Goal: Task Accomplishment & Management: Complete application form

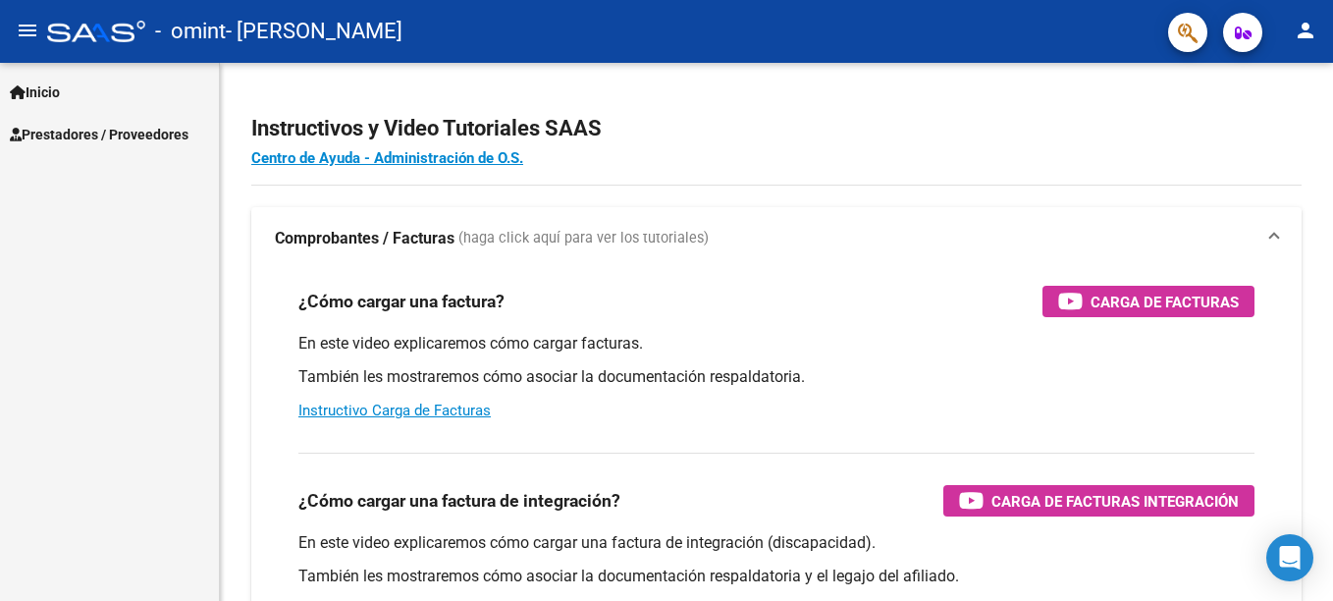
click at [81, 141] on span "Prestadores / Proveedores" at bounding box center [99, 135] width 179 height 22
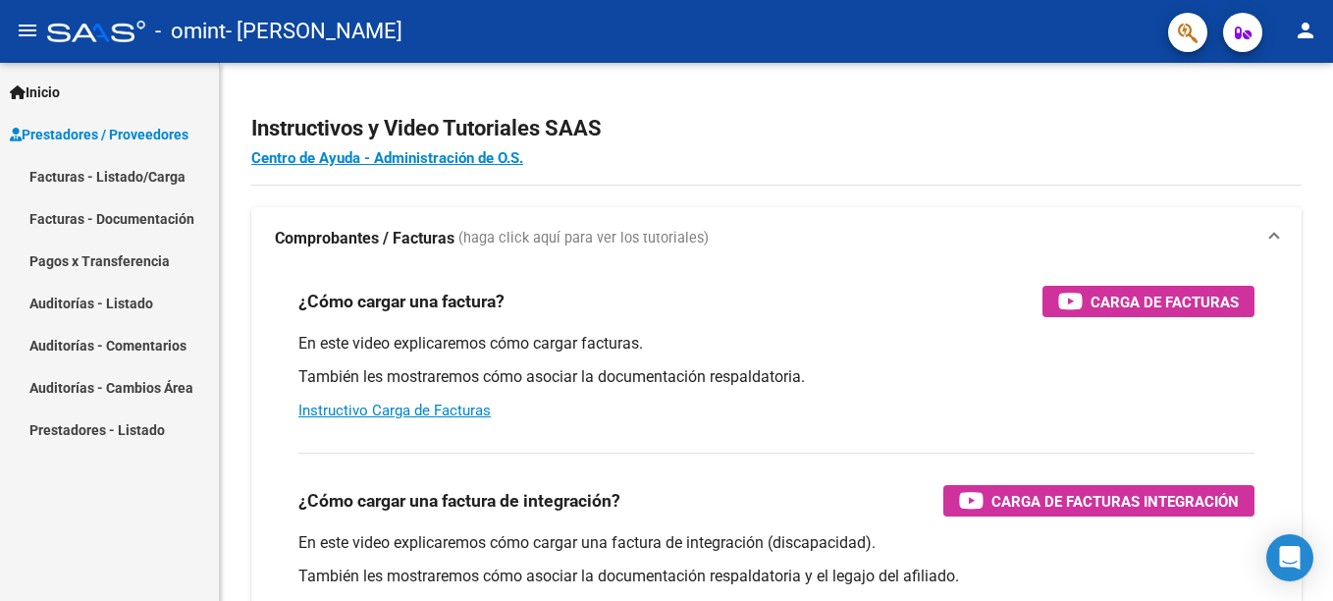
click at [79, 170] on link "Facturas - Listado/Carga" at bounding box center [109, 176] width 219 height 42
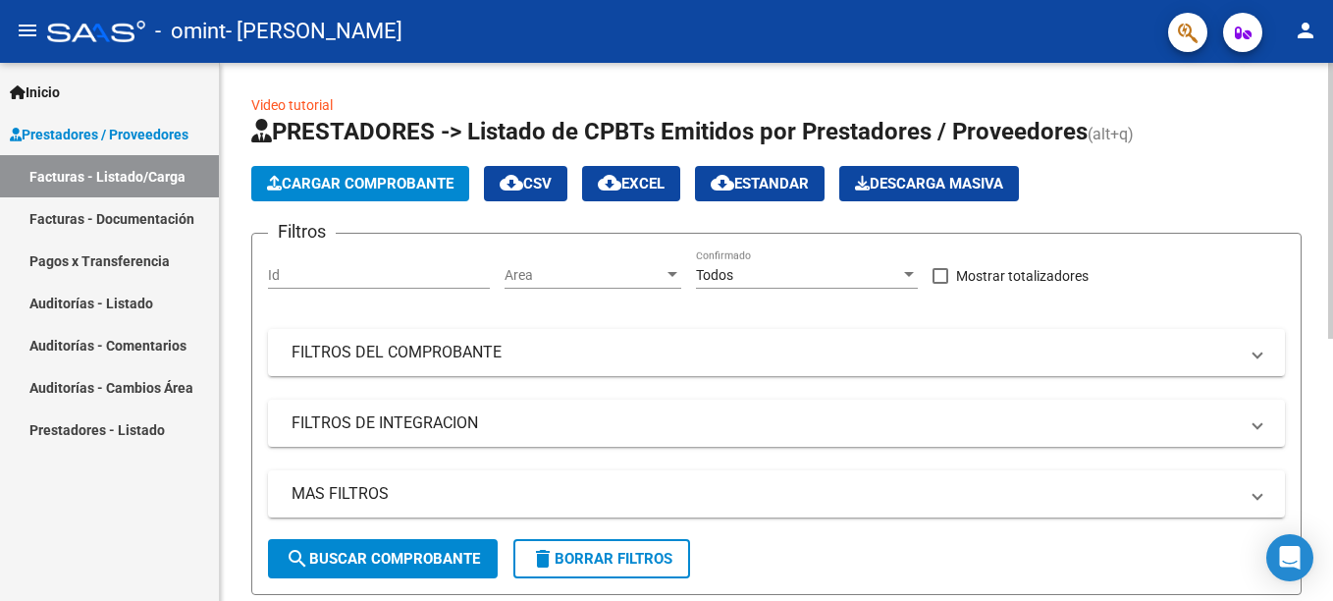
click at [362, 190] on span "Cargar Comprobante" at bounding box center [360, 184] width 186 height 18
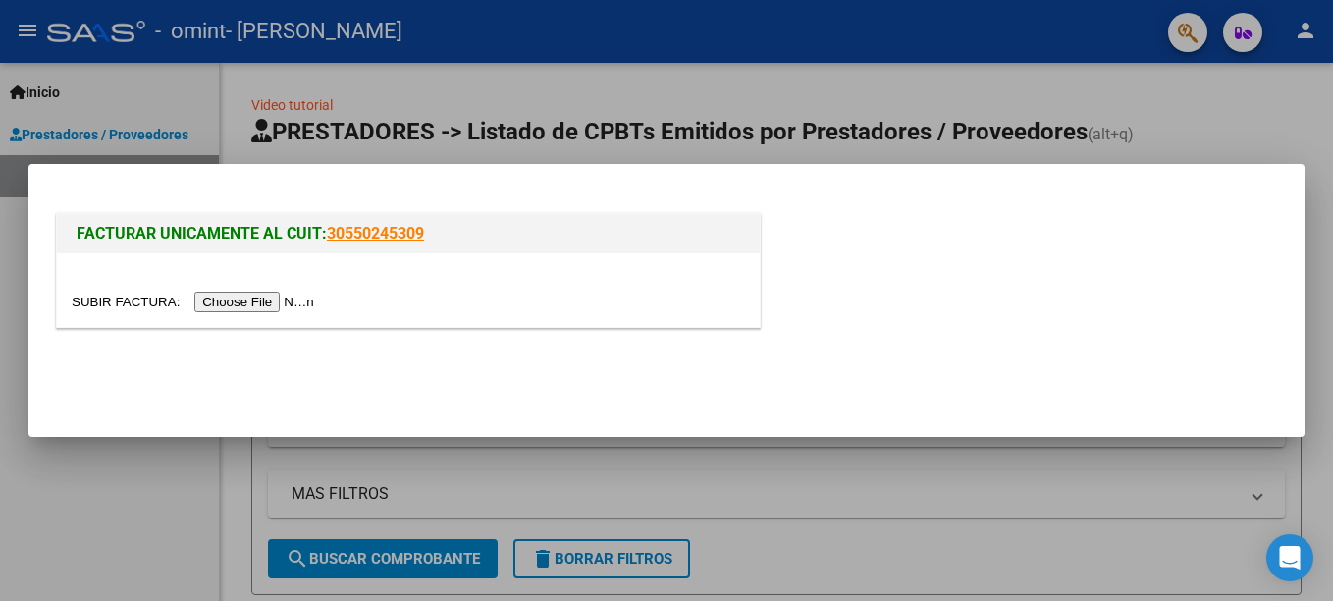
click at [244, 302] on input "file" at bounding box center [196, 301] width 248 height 21
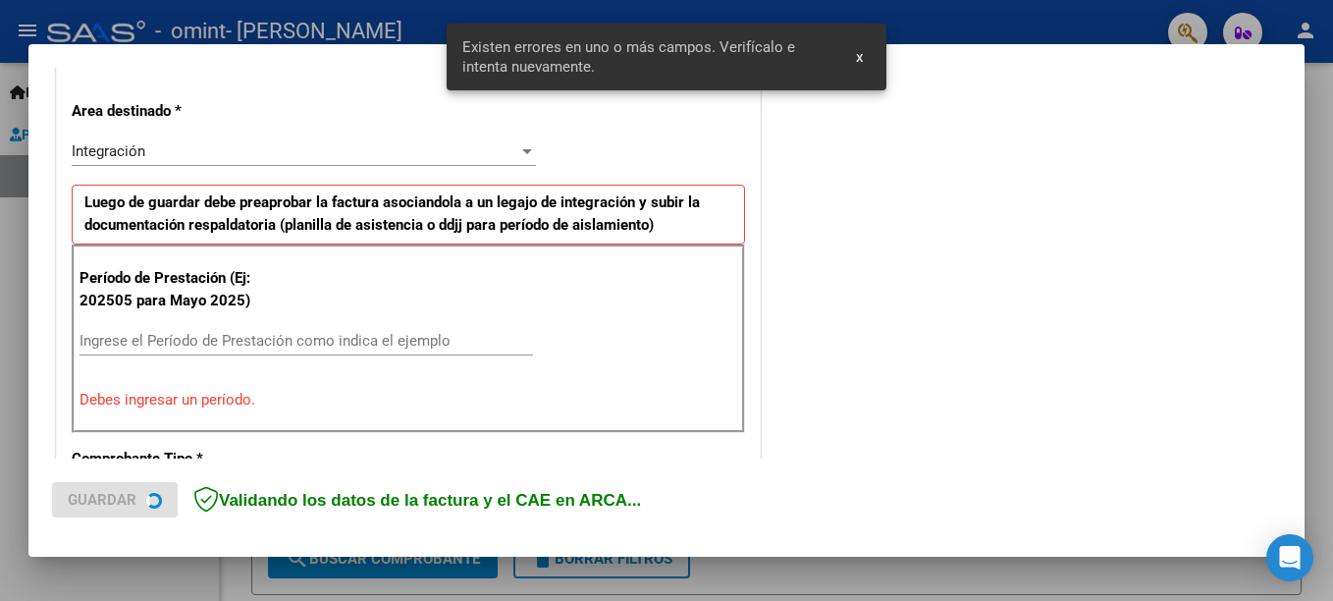
scroll to position [451, 0]
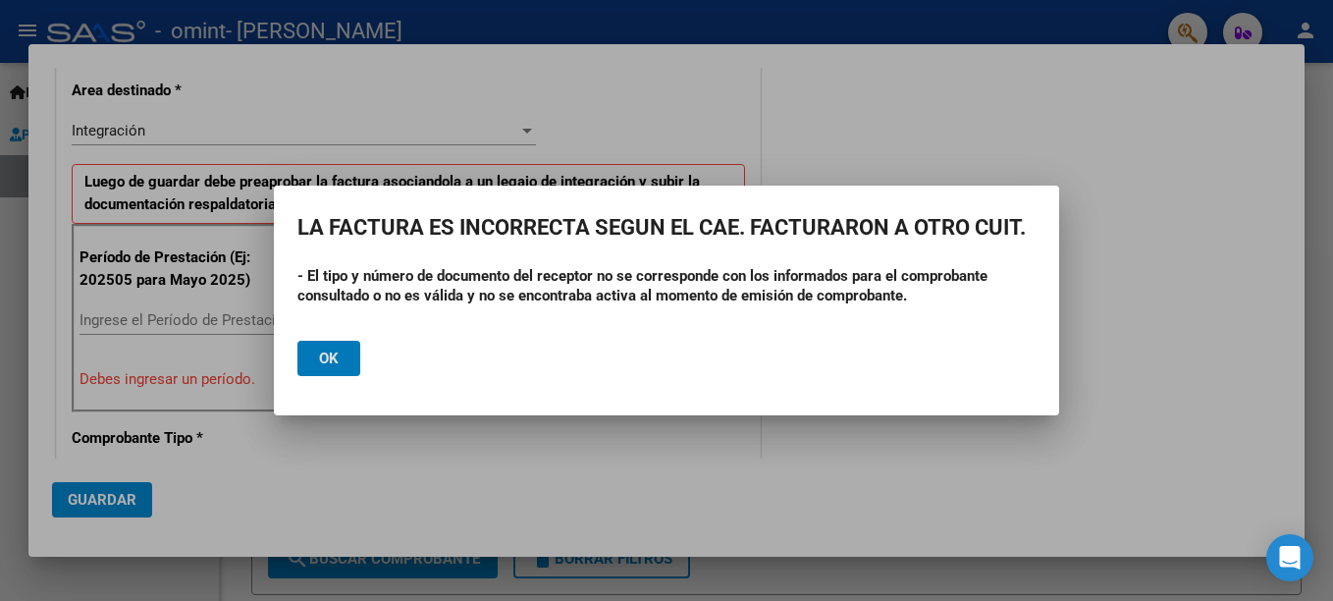
click at [327, 359] on span "Ok" at bounding box center [329, 358] width 20 height 18
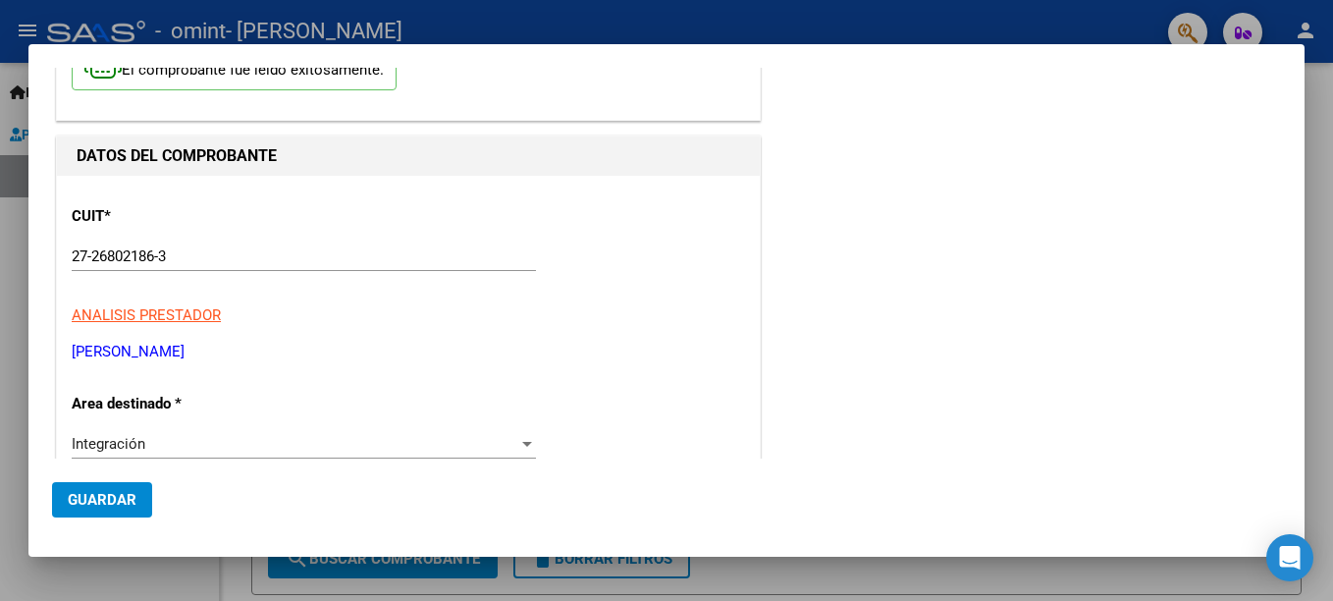
scroll to position [0, 0]
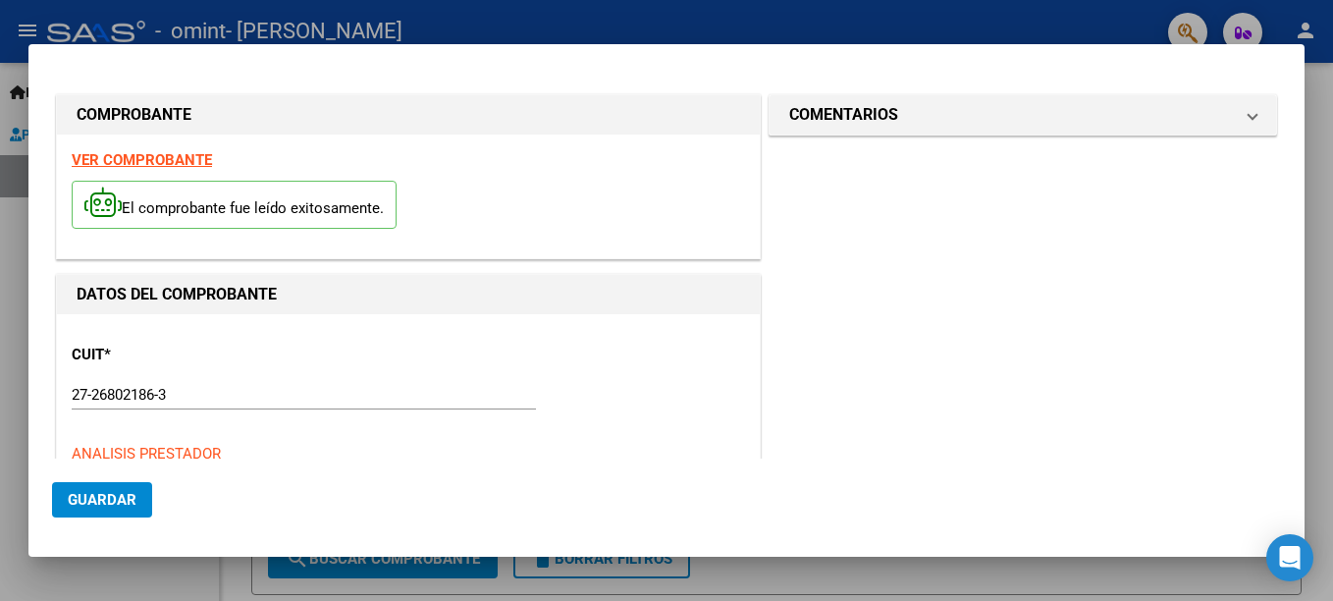
click at [123, 587] on div at bounding box center [666, 300] width 1333 height 601
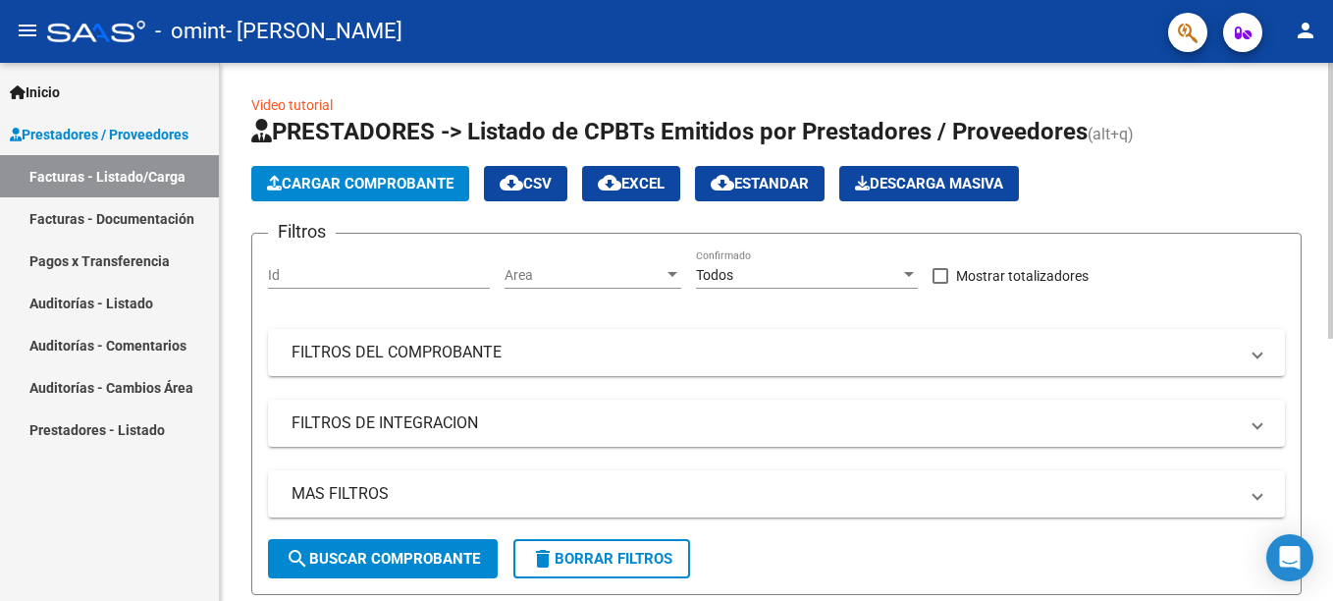
click at [1329, 176] on div at bounding box center [1330, 201] width 5 height 276
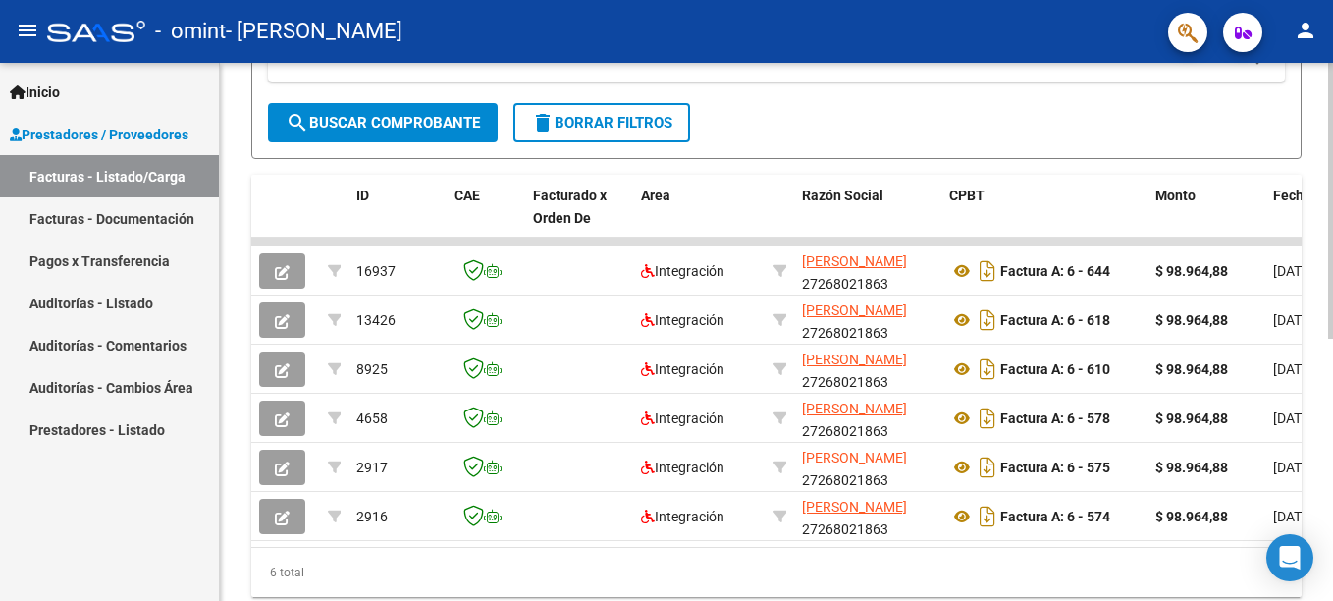
scroll to position [444, 0]
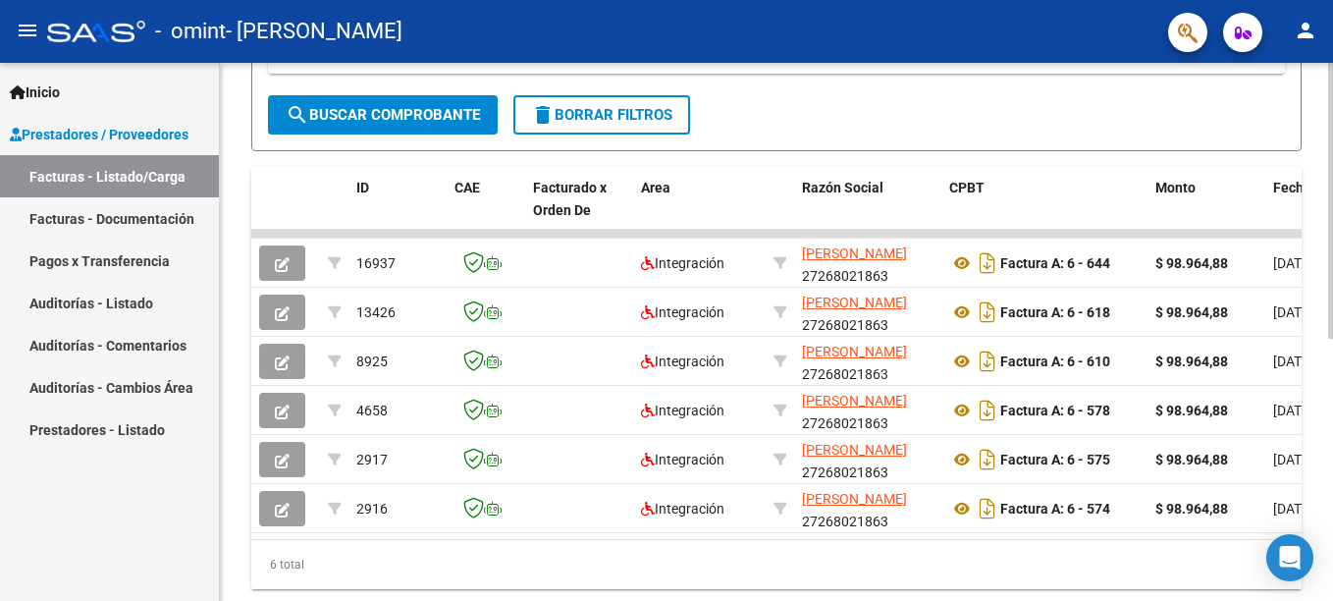
click at [1323, 547] on div "Video tutorial PRESTADORES -> Listado de CPBTs Emitidos por Prestadores / Prove…" at bounding box center [779, 135] width 1118 height 1033
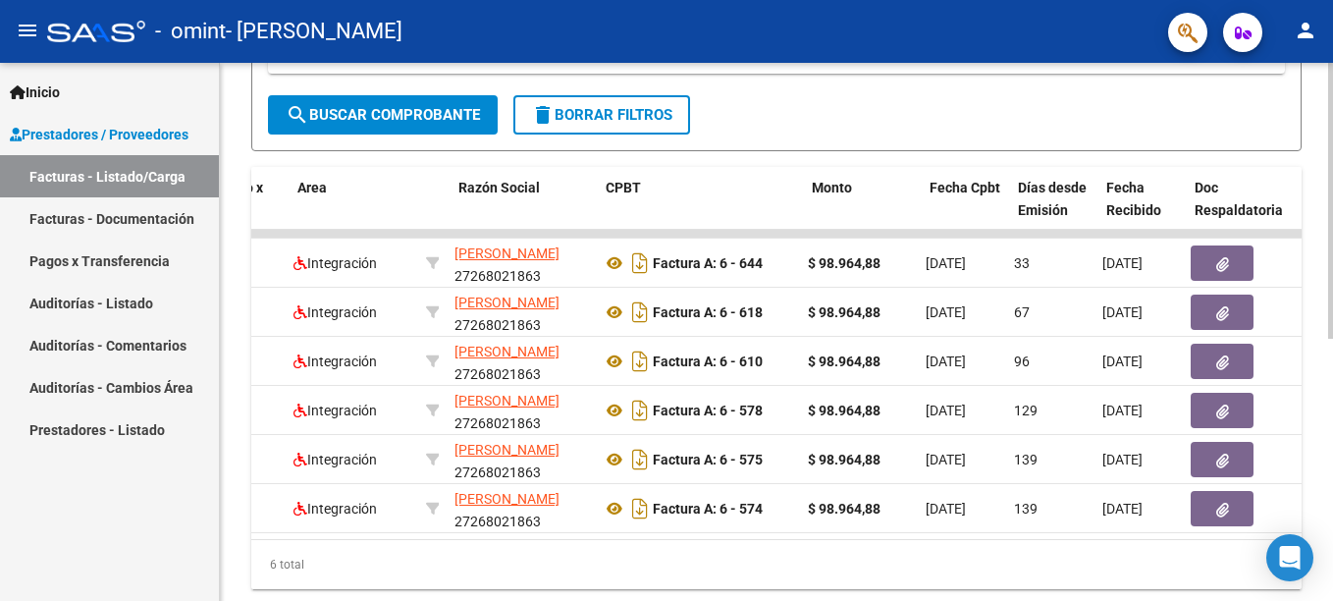
scroll to position [0, 198]
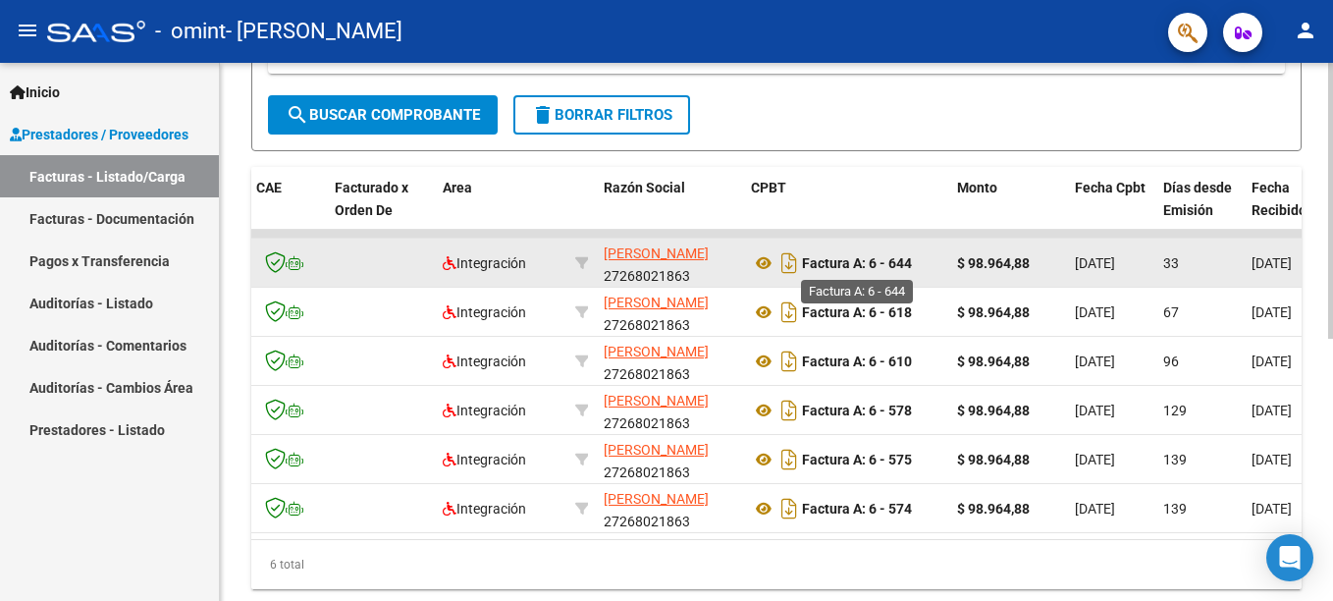
click at [805, 259] on strong "Factura A: 6 - 644" at bounding box center [857, 263] width 110 height 16
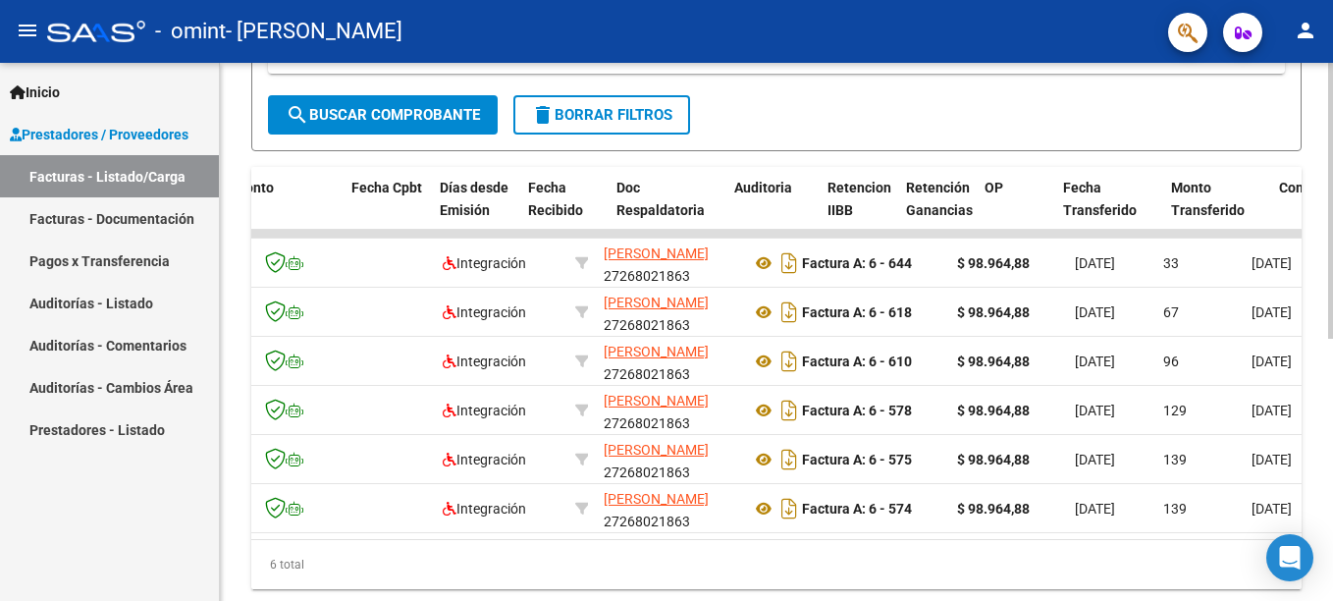
scroll to position [0, 922]
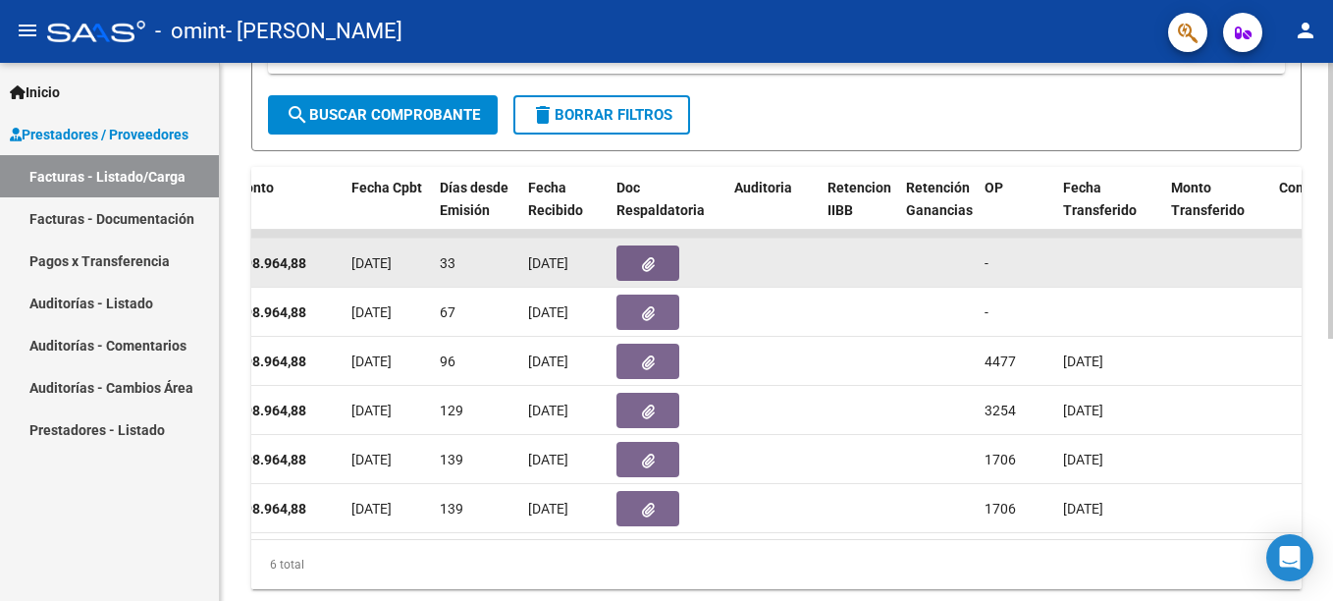
click at [650, 264] on icon "button" at bounding box center [648, 264] width 13 height 15
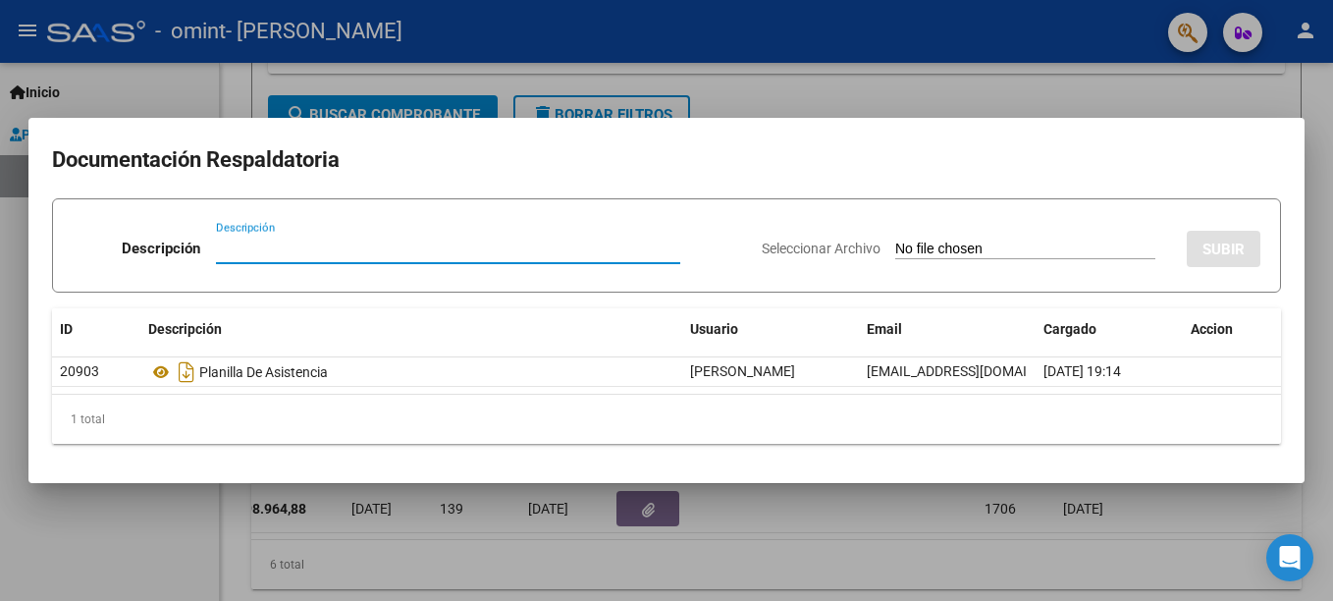
click at [1210, 517] on div at bounding box center [666, 300] width 1333 height 601
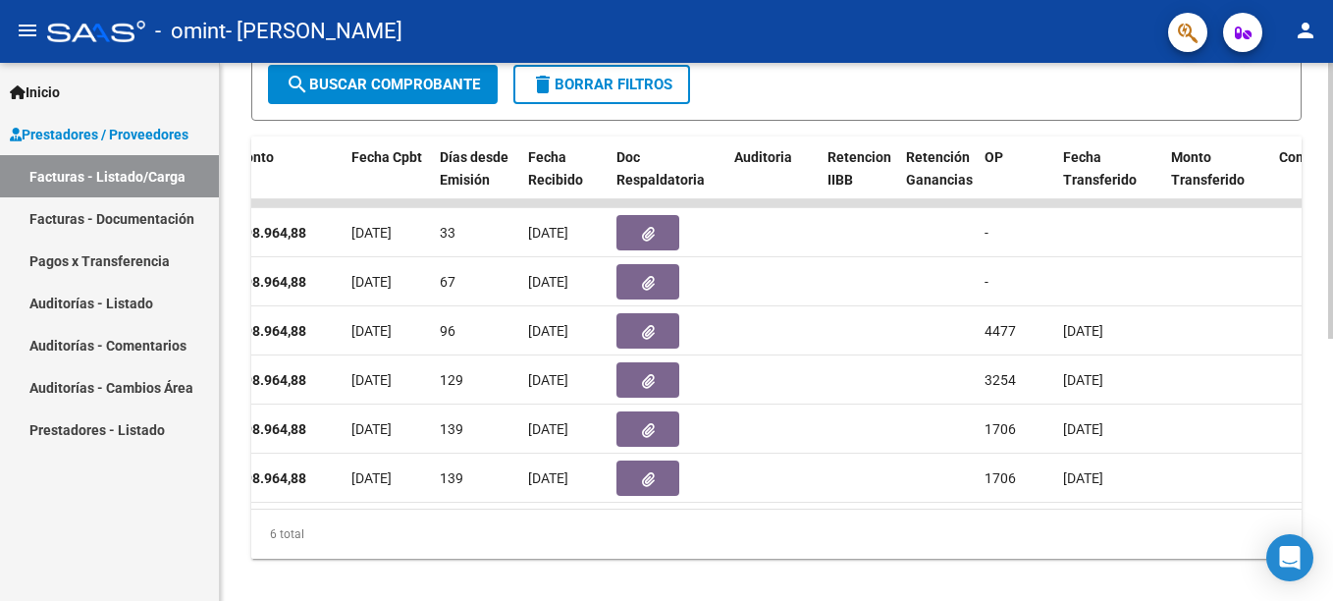
scroll to position [432, 0]
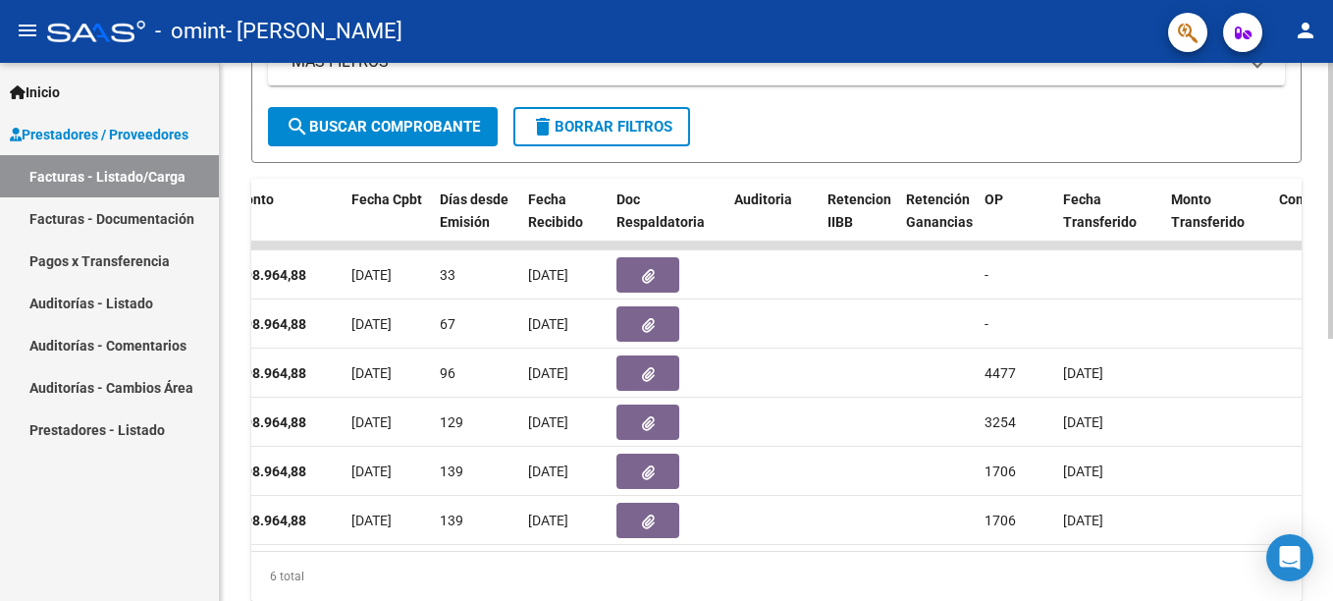
click at [1332, 446] on html "menu - omint - APAZ NOELIA person Inicio Instructivos Contacto OS Prestadores /…" at bounding box center [666, 300] width 1333 height 601
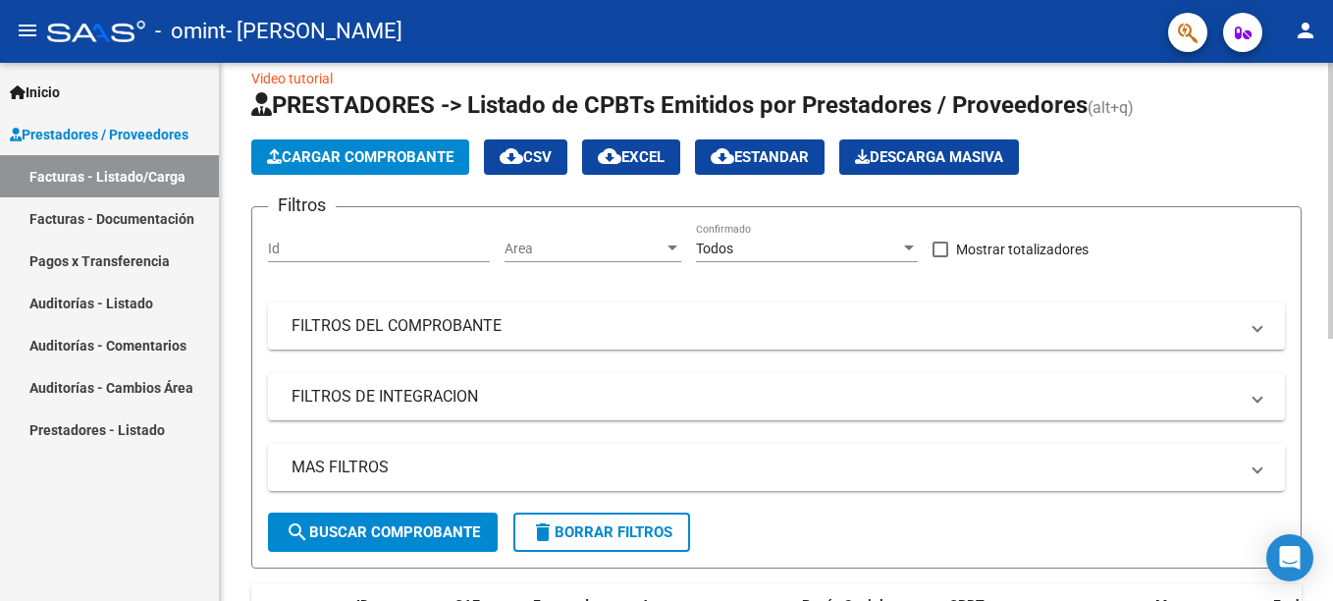
scroll to position [0, 0]
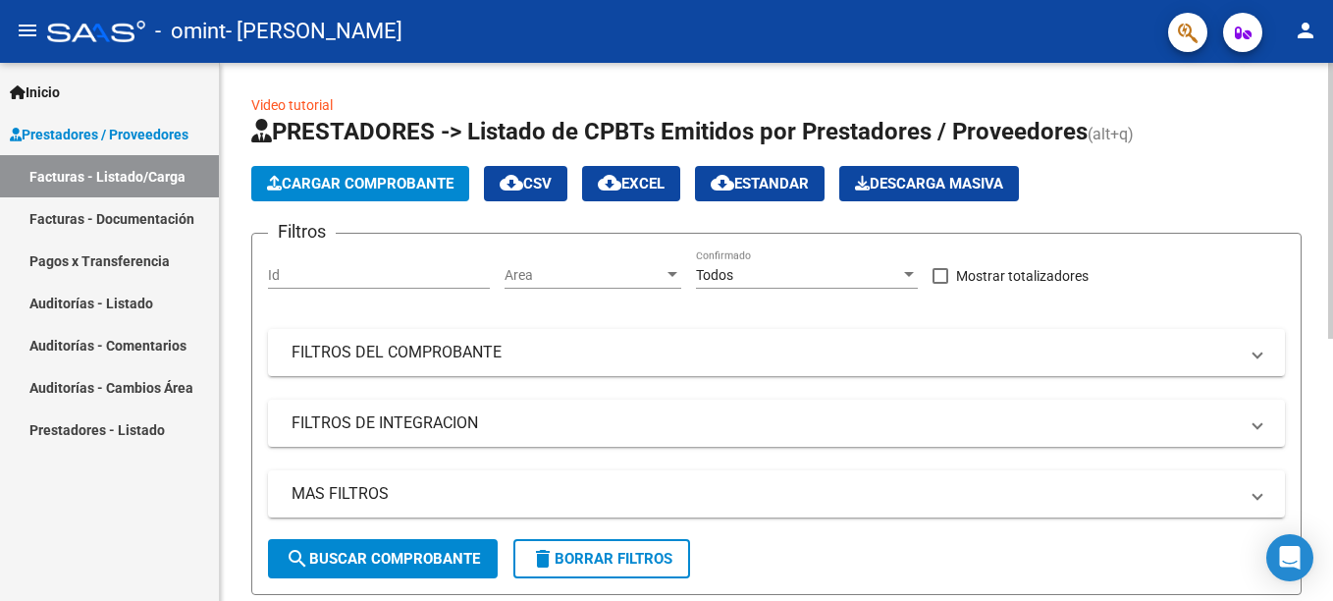
click at [1332, 74] on html "menu - omint - APAZ NOELIA person Inicio Instructivos Contacto OS Prestadores /…" at bounding box center [666, 300] width 1333 height 601
click at [414, 188] on span "Cargar Comprobante" at bounding box center [360, 184] width 186 height 18
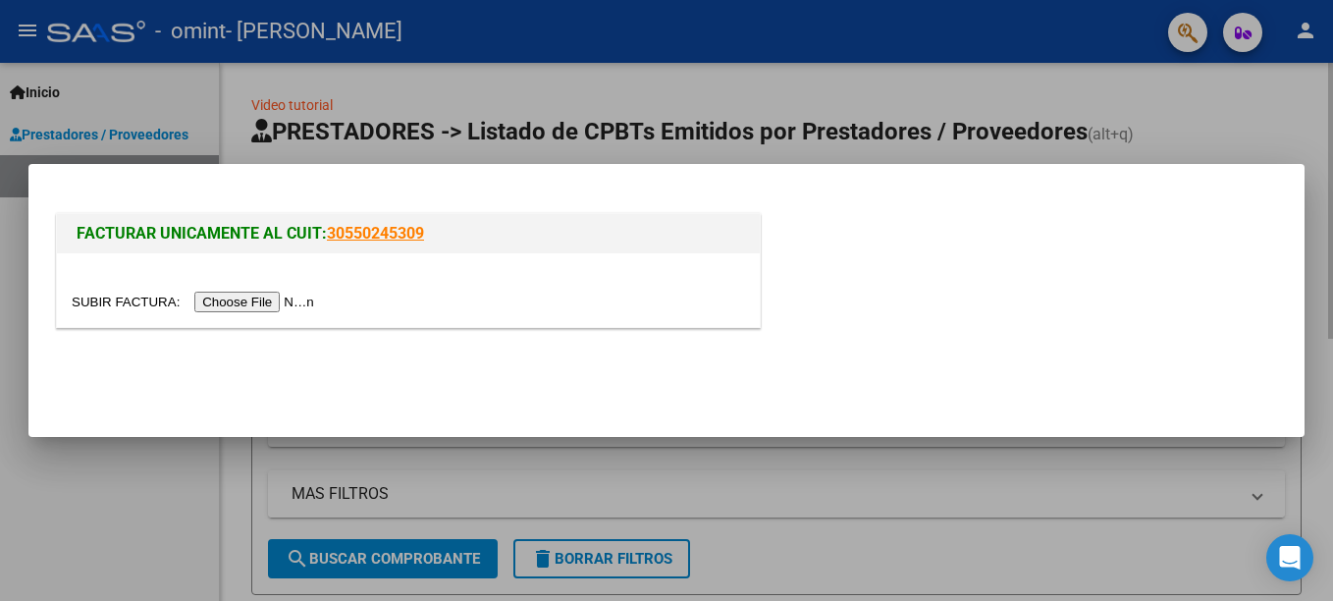
click at [799, 476] on div at bounding box center [666, 300] width 1333 height 601
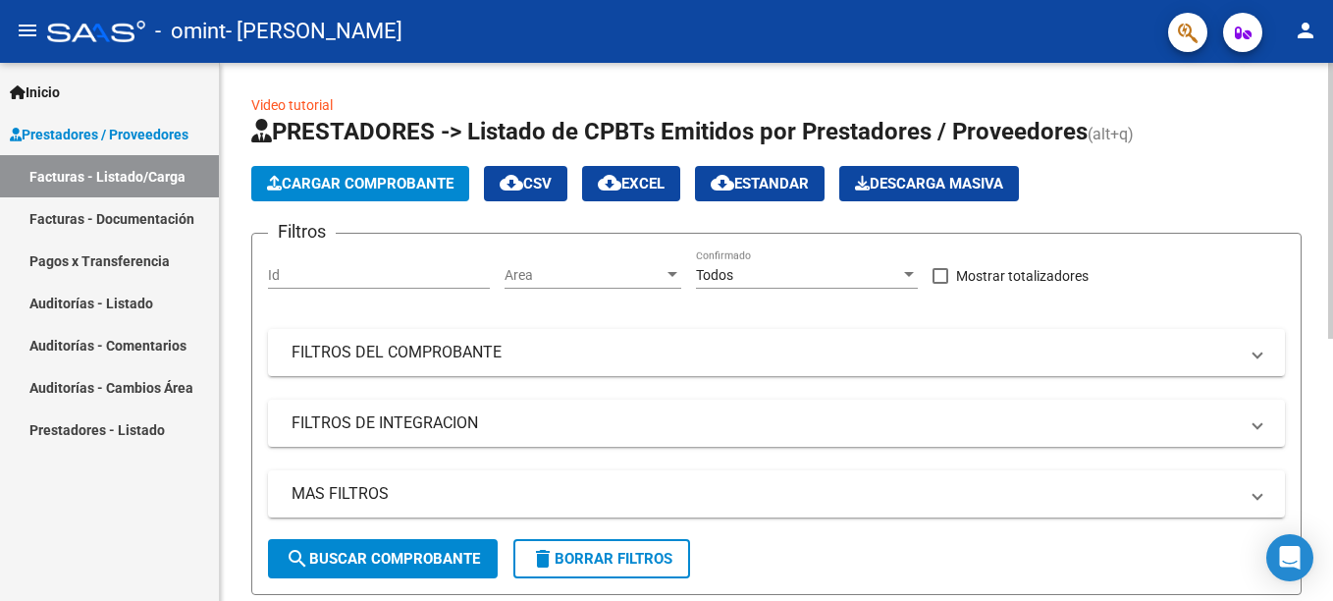
click at [336, 182] on span "Cargar Comprobante" at bounding box center [360, 184] width 186 height 18
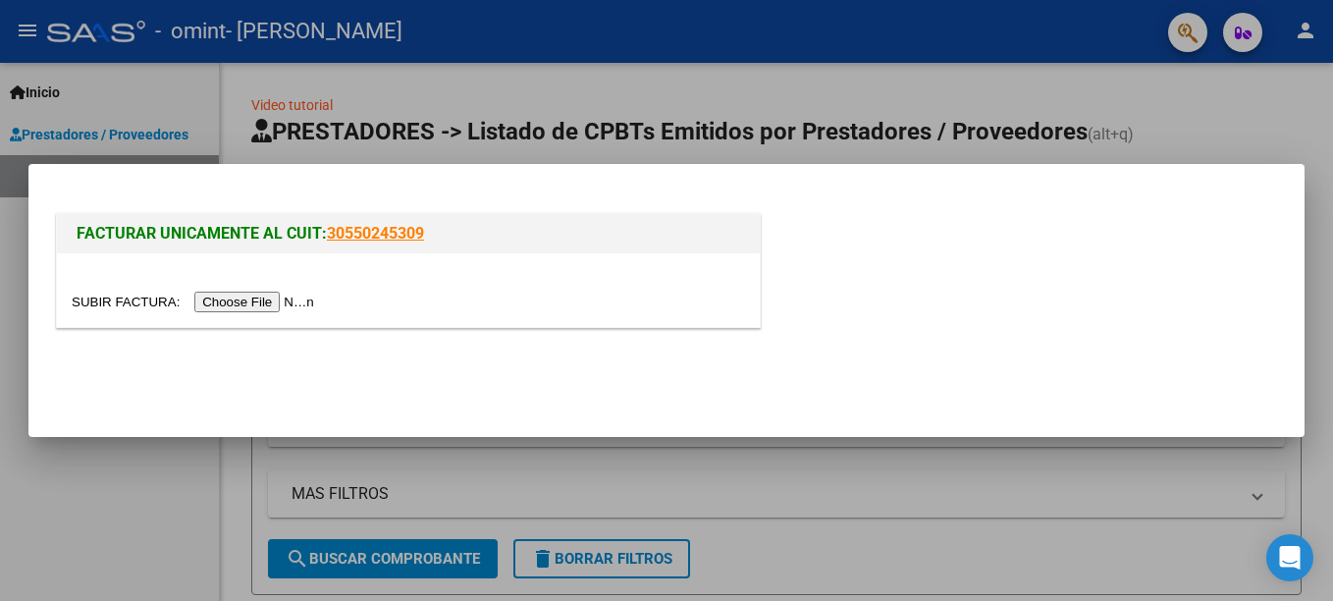
click at [357, 228] on link "30550245309" at bounding box center [375, 233] width 97 height 19
click at [150, 513] on div at bounding box center [666, 300] width 1333 height 601
